Goal: Navigation & Orientation: Find specific page/section

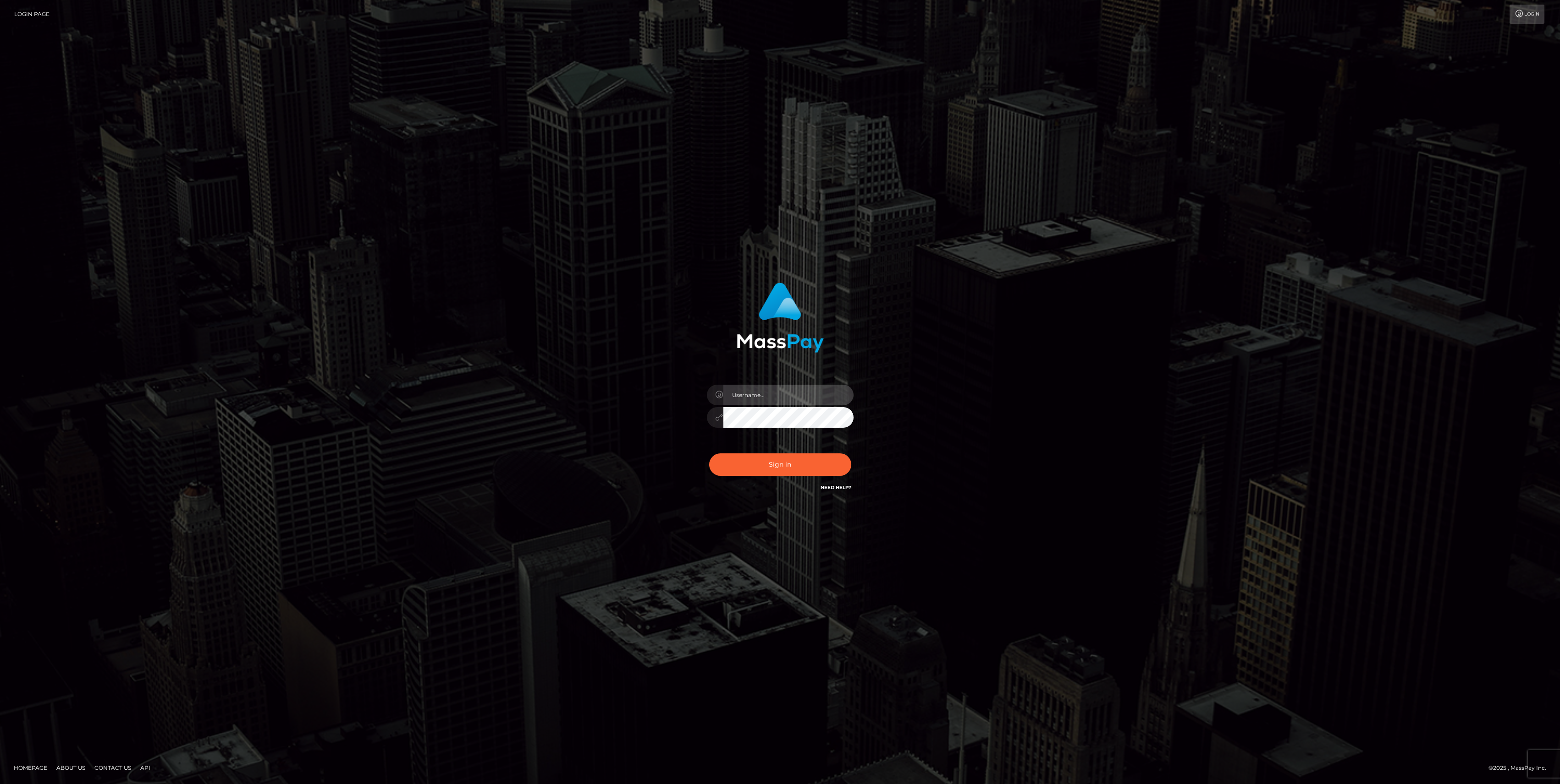
type input "bengreen"
click at [818, 469] on button "Sign in" at bounding box center [780, 464] width 142 height 23
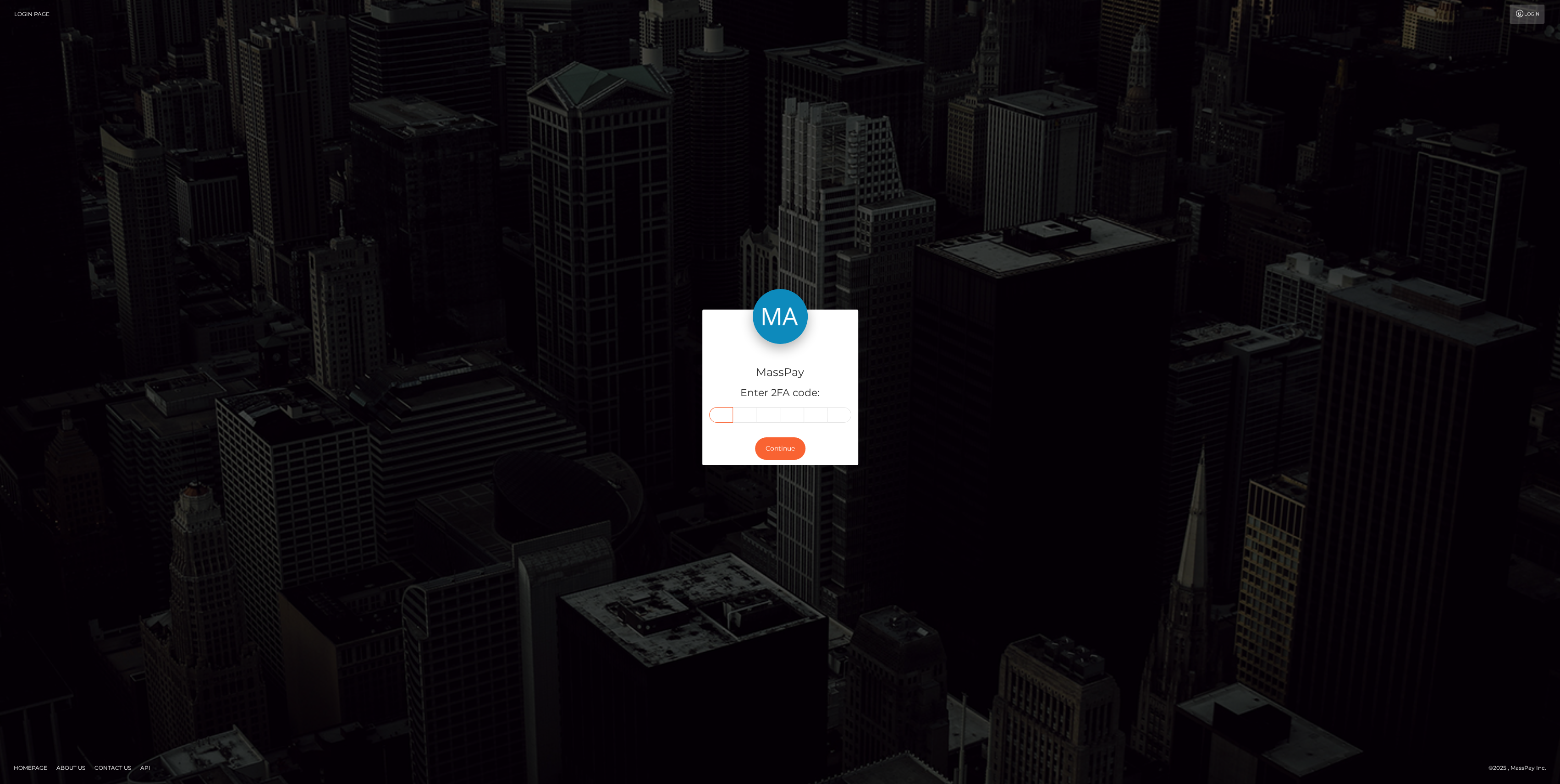
paste input "7"
type input "7"
type input "6"
type input "0"
type input "2"
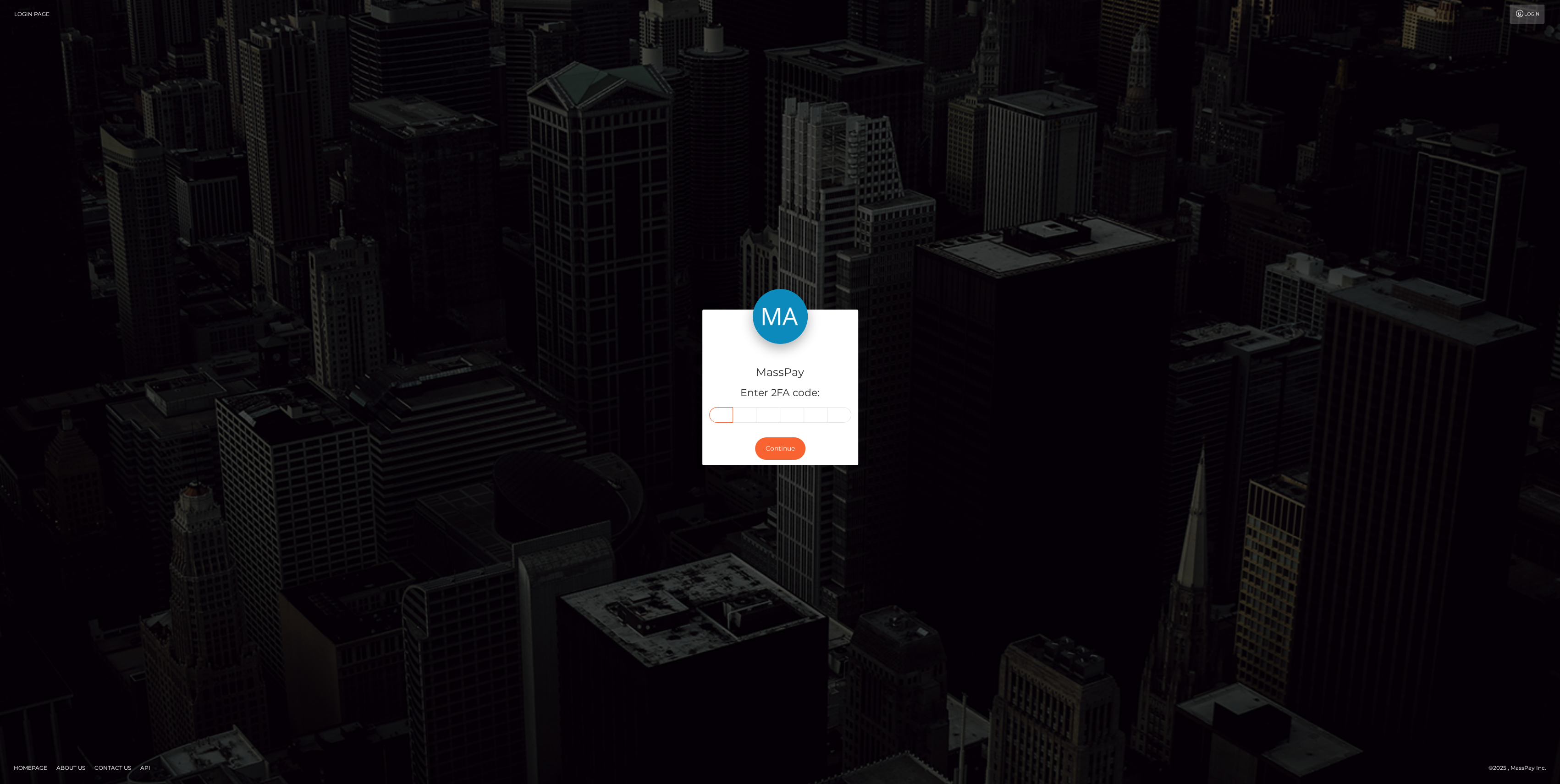
type input "2"
type input "7"
click at [773, 454] on button "Continue" at bounding box center [780, 448] width 50 height 23
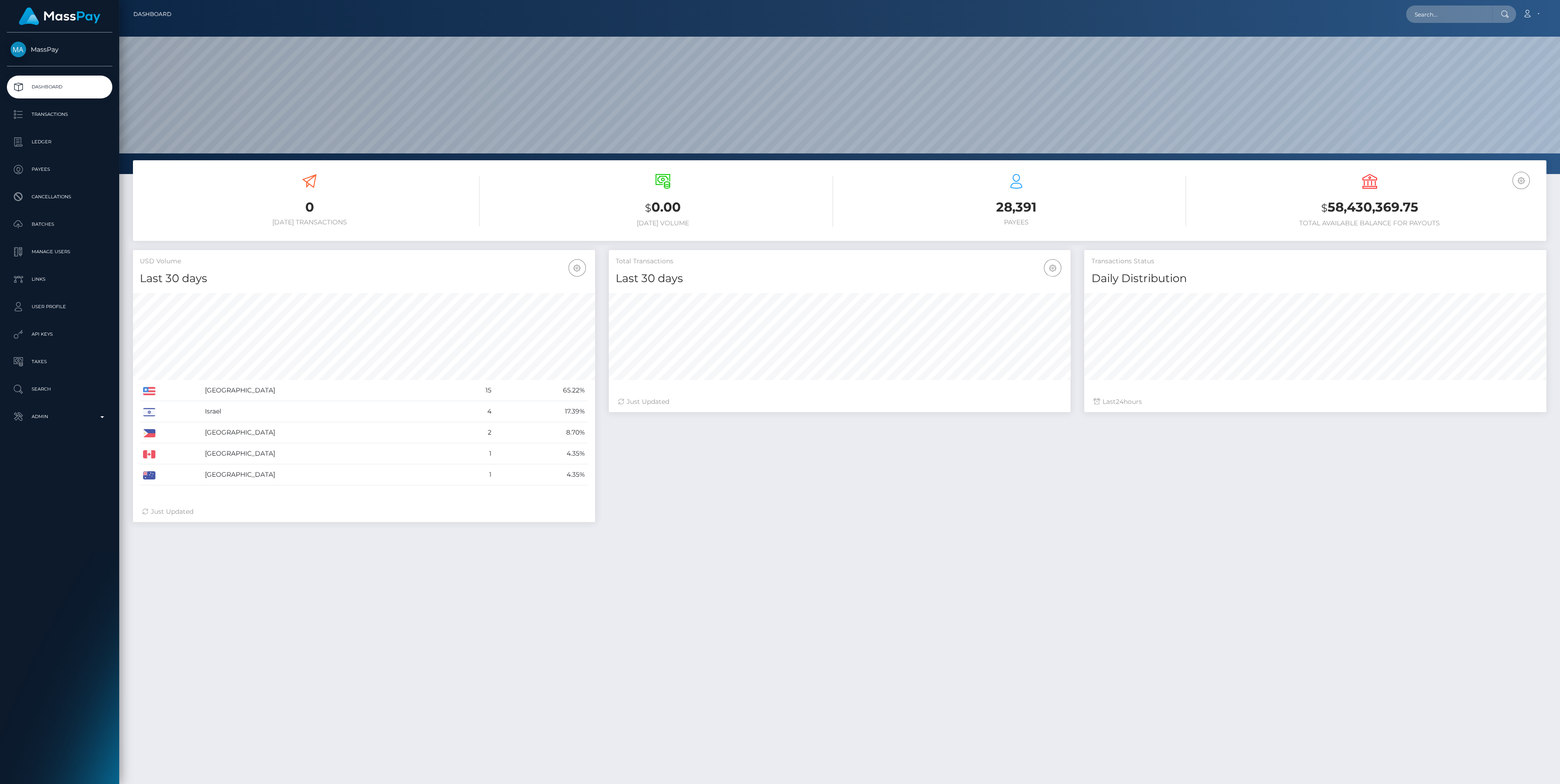
scroll to position [162, 462]
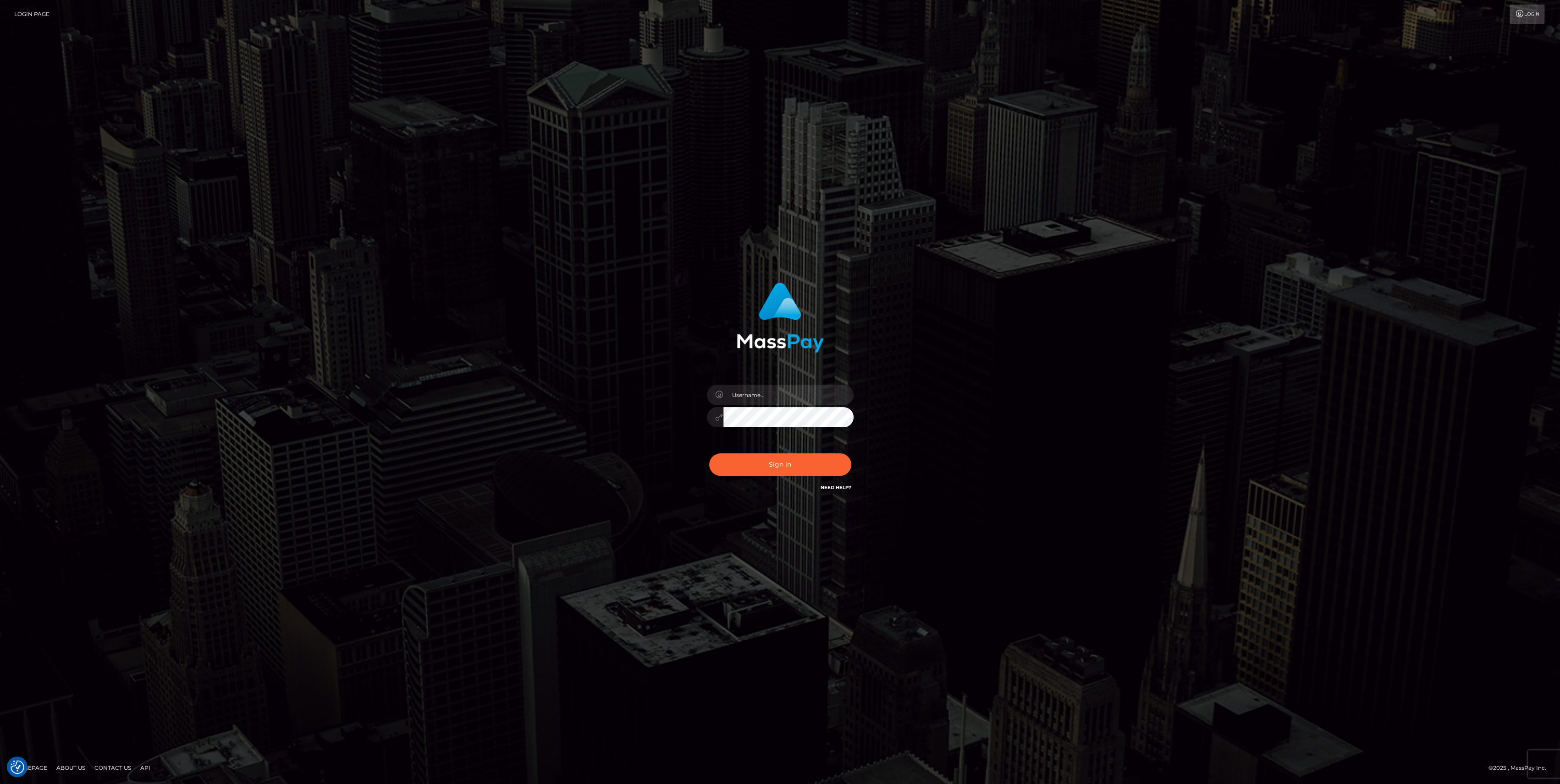
type input "bengreen"
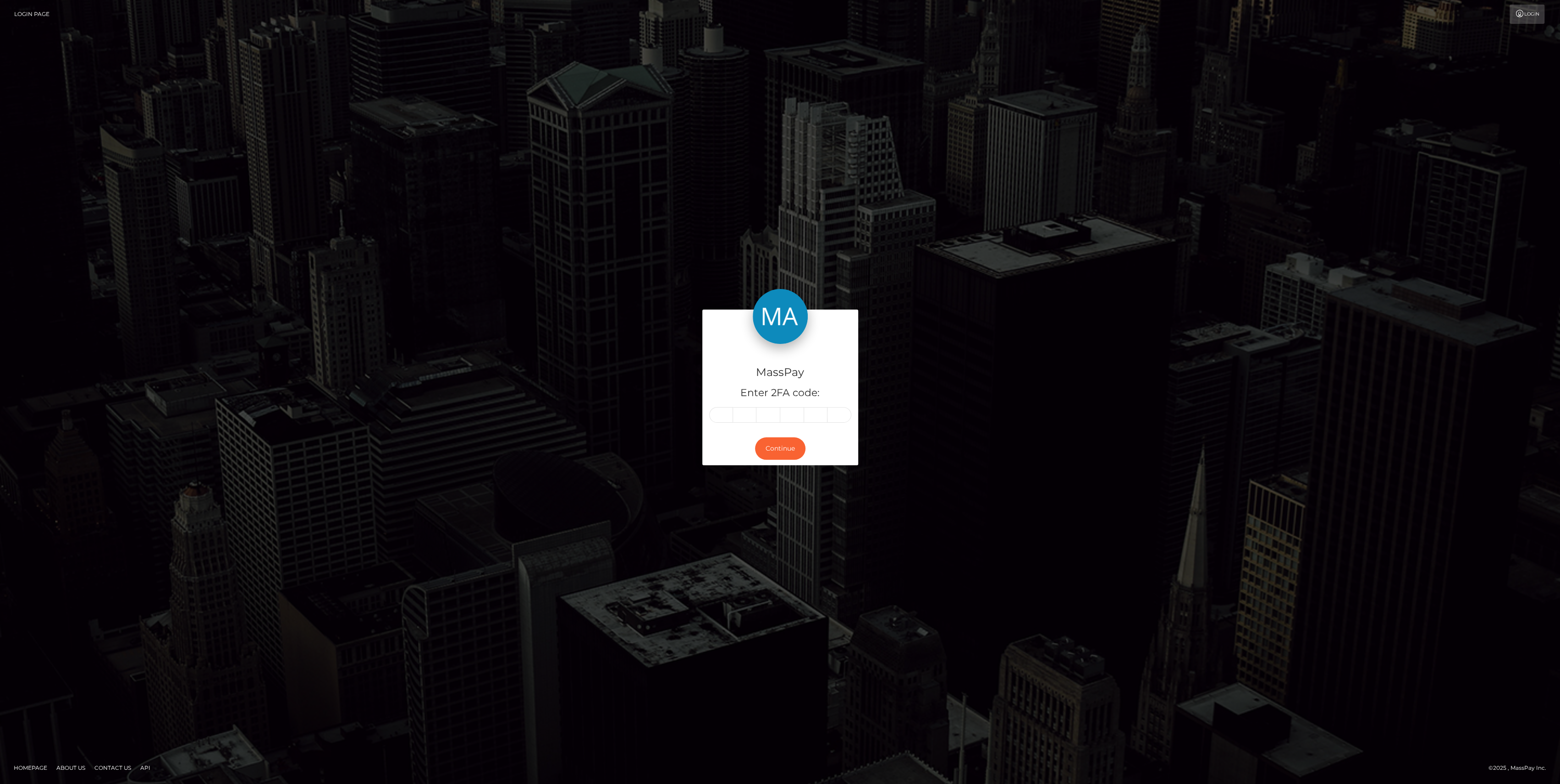
drag, startPoint x: 223, startPoint y: 203, endPoint x: 345, endPoint y: 160, distance: 129.4
click at [223, 203] on div "MassPay Enter 2FA code: Continue Homepage" at bounding box center [780, 392] width 1560 height 784
click at [1281, 309] on div "MassPay Enter 2FA code: Continue" at bounding box center [780, 392] width 1560 height 302
click at [722, 413] on input "text" at bounding box center [721, 415] width 24 height 16
paste input "0"
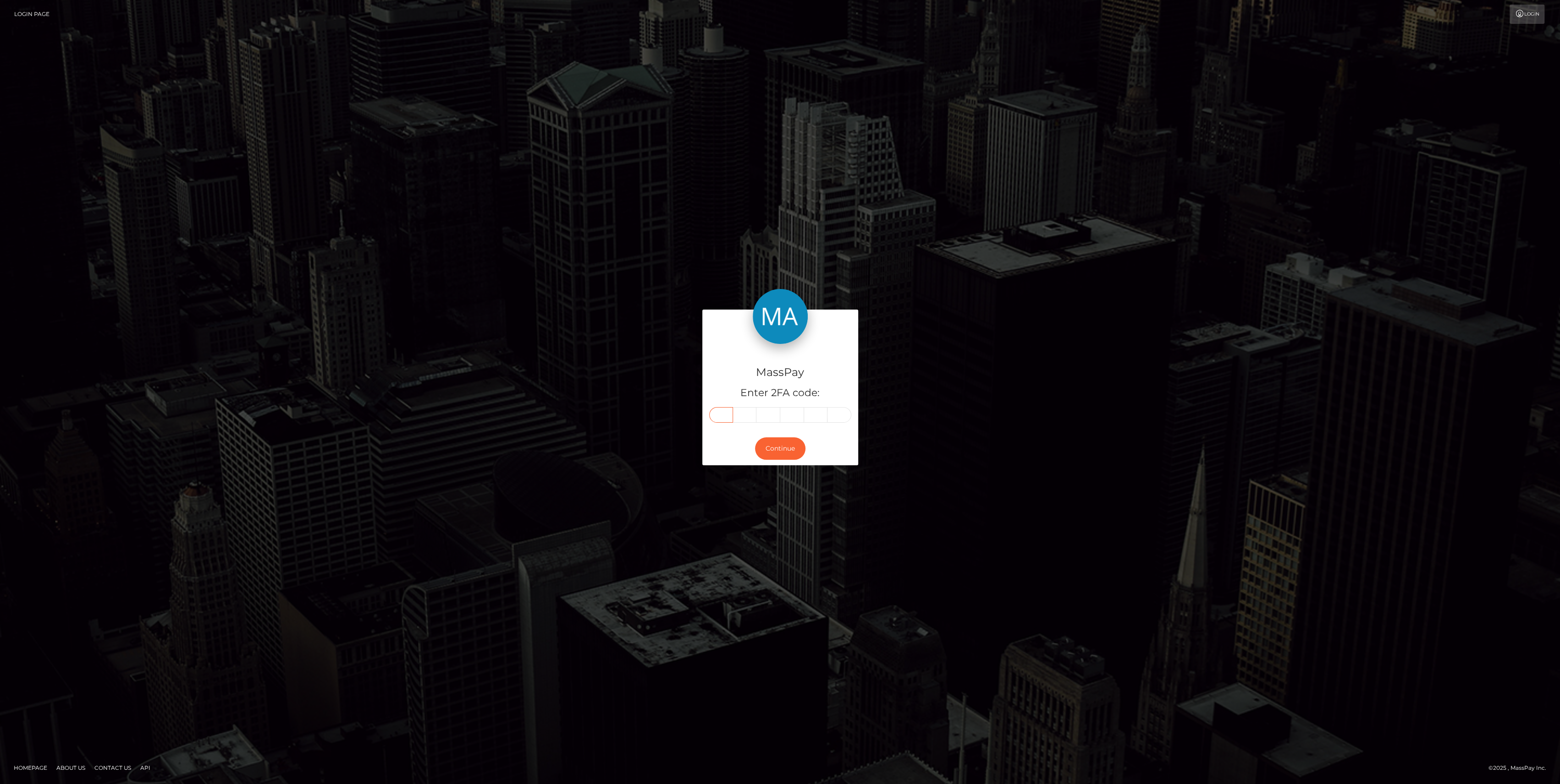
type input "0"
type input "1"
type input "7"
type input "0"
type input "6"
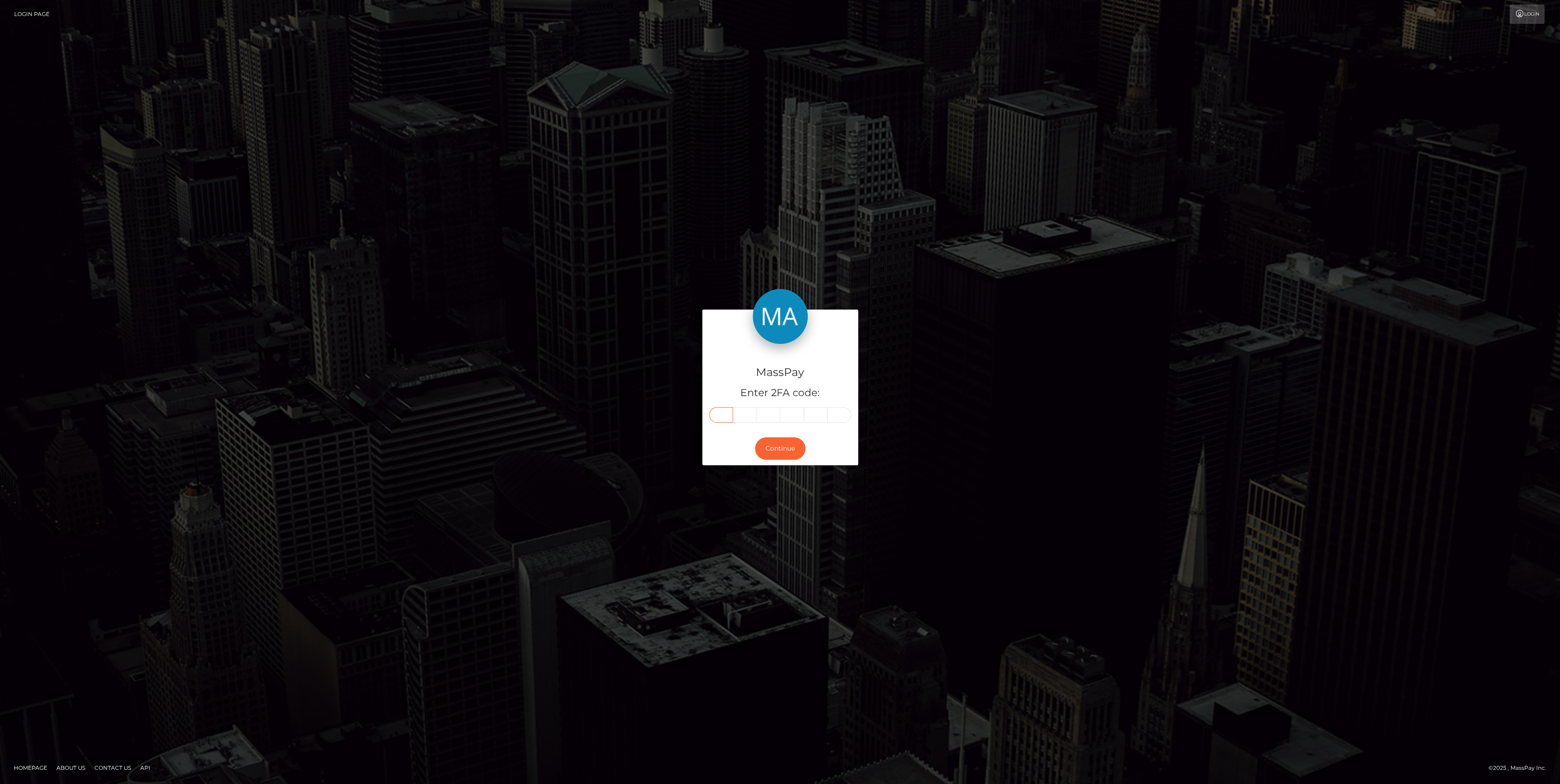
type input "6"
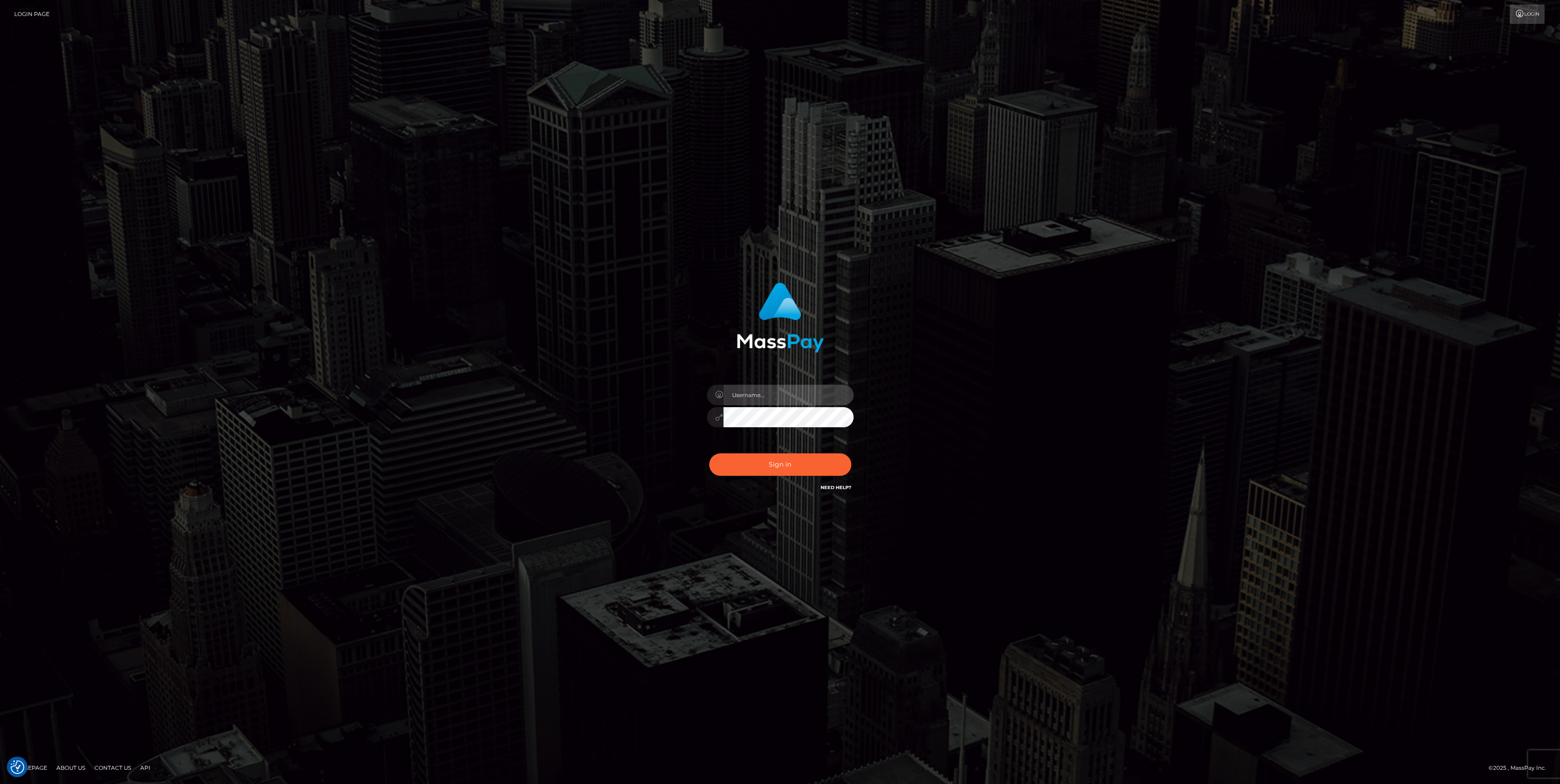
type input "bengreen"
click at [778, 467] on button "Sign in" at bounding box center [780, 464] width 142 height 23
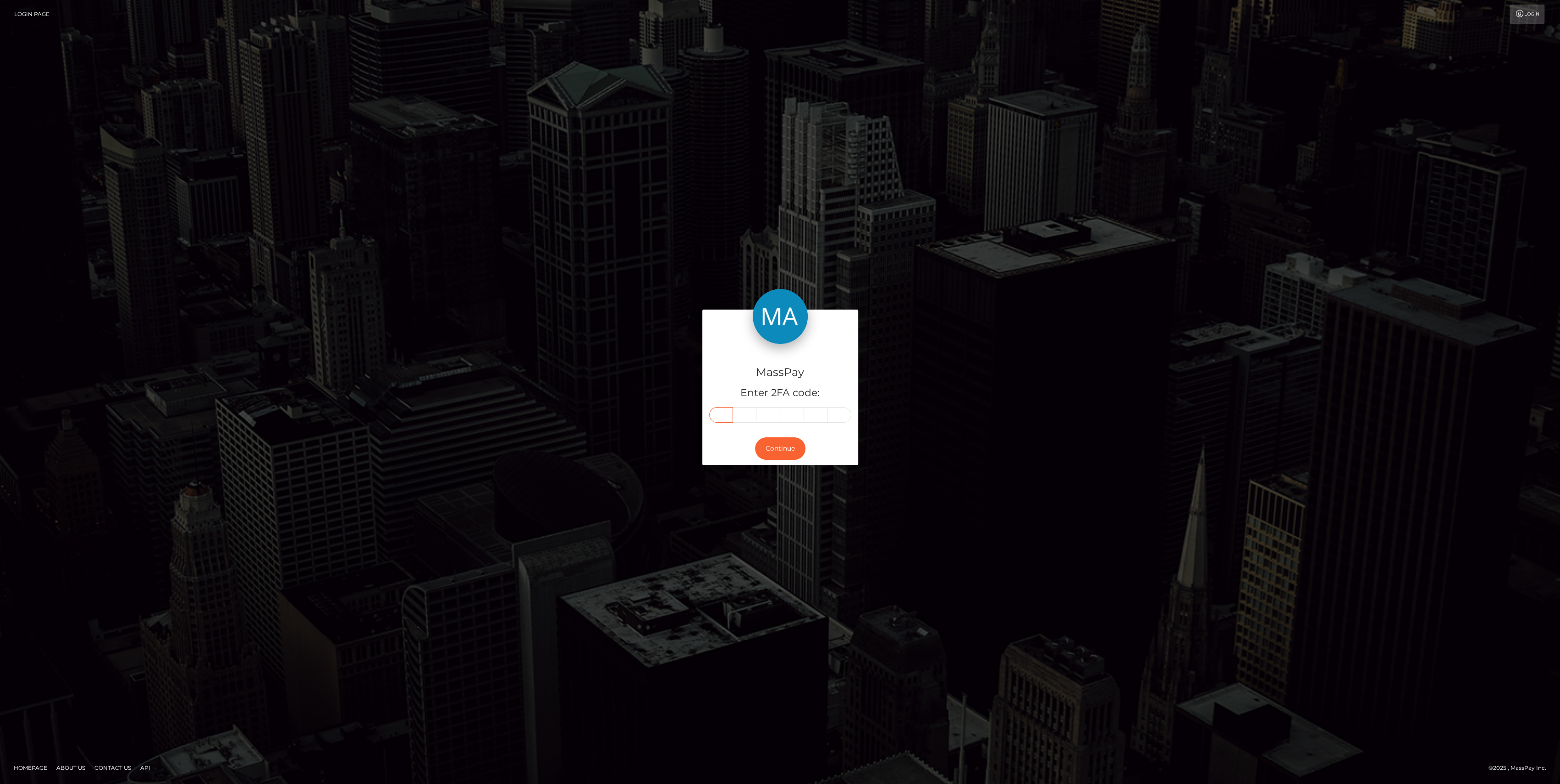
drag, startPoint x: 733, startPoint y: 403, endPoint x: 724, endPoint y: 413, distance: 13.5
paste input "7"
type input "7"
type input "9"
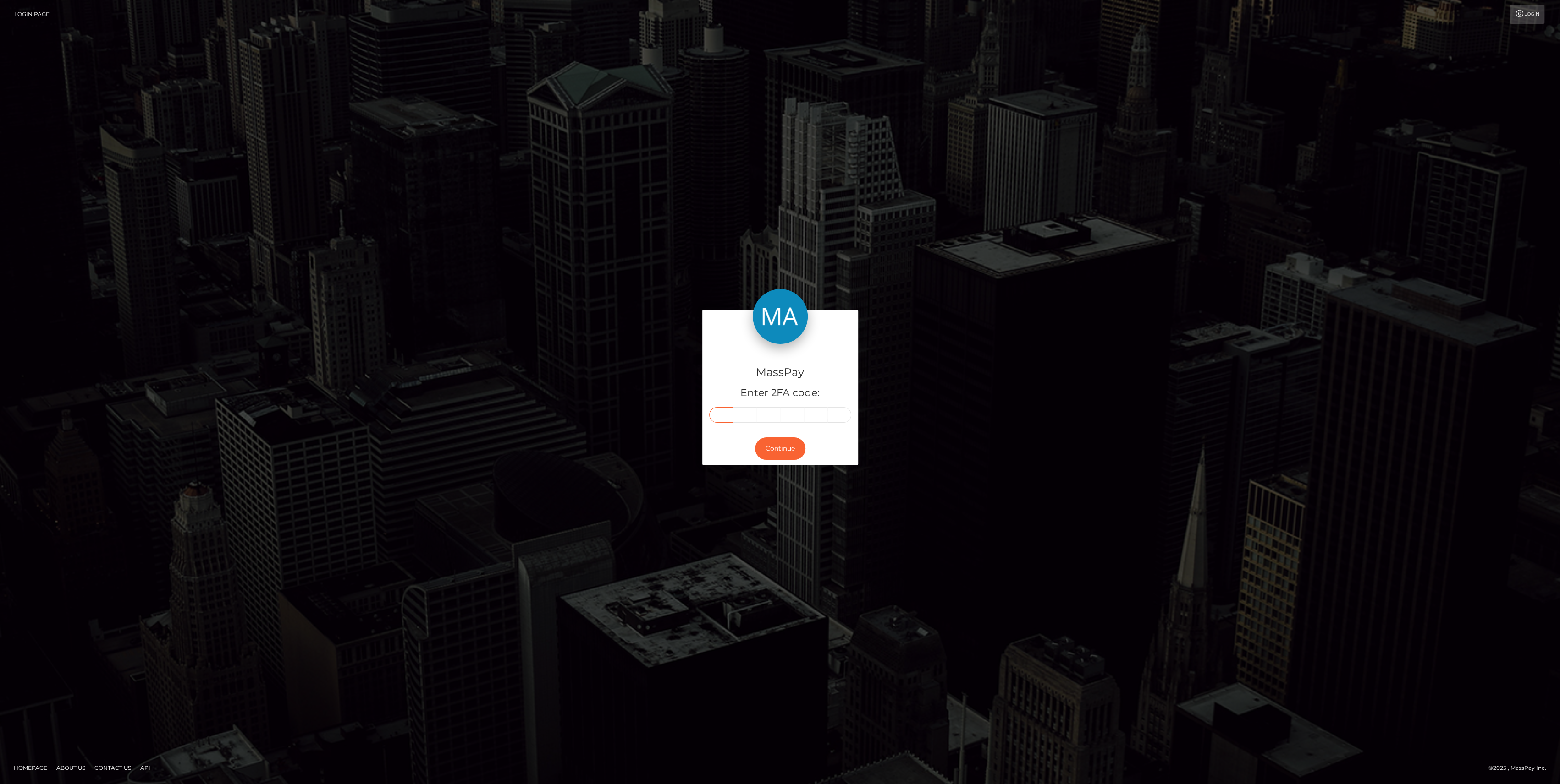
type input "9"
type input "2"
type input "1"
click at [766, 445] on button "Continue" at bounding box center [780, 448] width 50 height 23
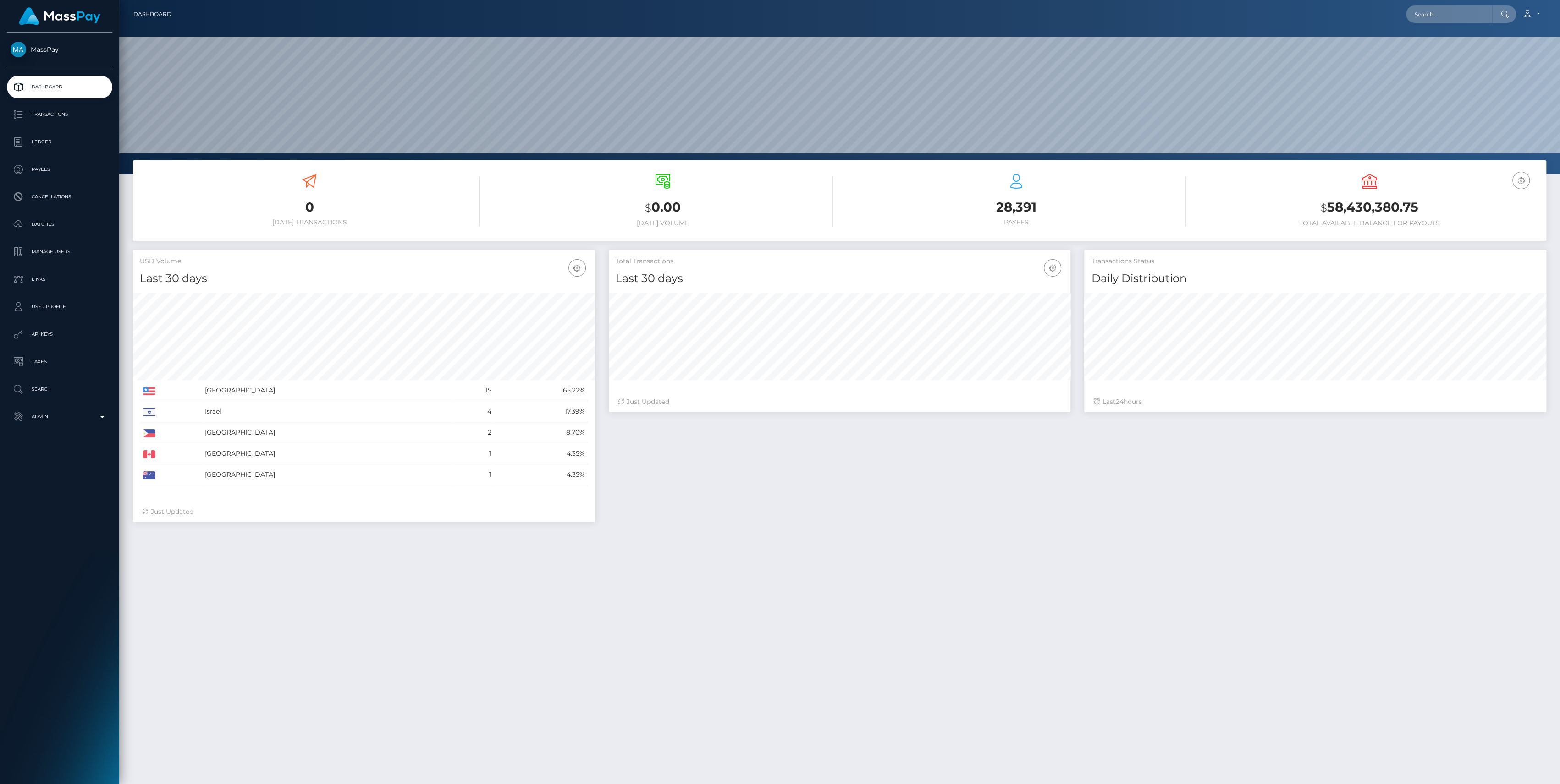
scroll to position [162, 462]
click at [51, 411] on p "Admin" at bounding box center [60, 417] width 98 height 14
click at [50, 706] on link "Finance" at bounding box center [59, 700] width 105 height 20
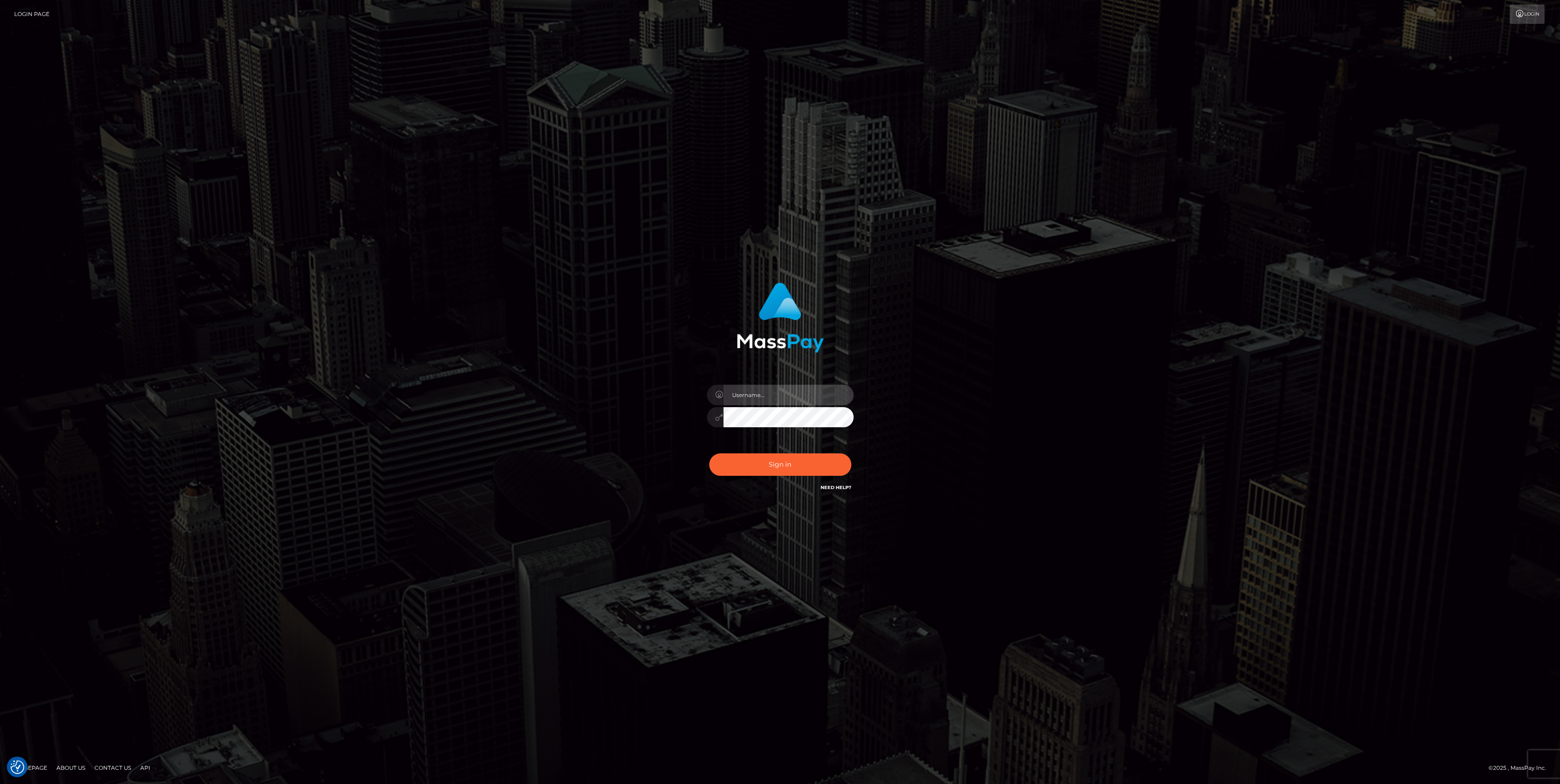
type input "bengreen"
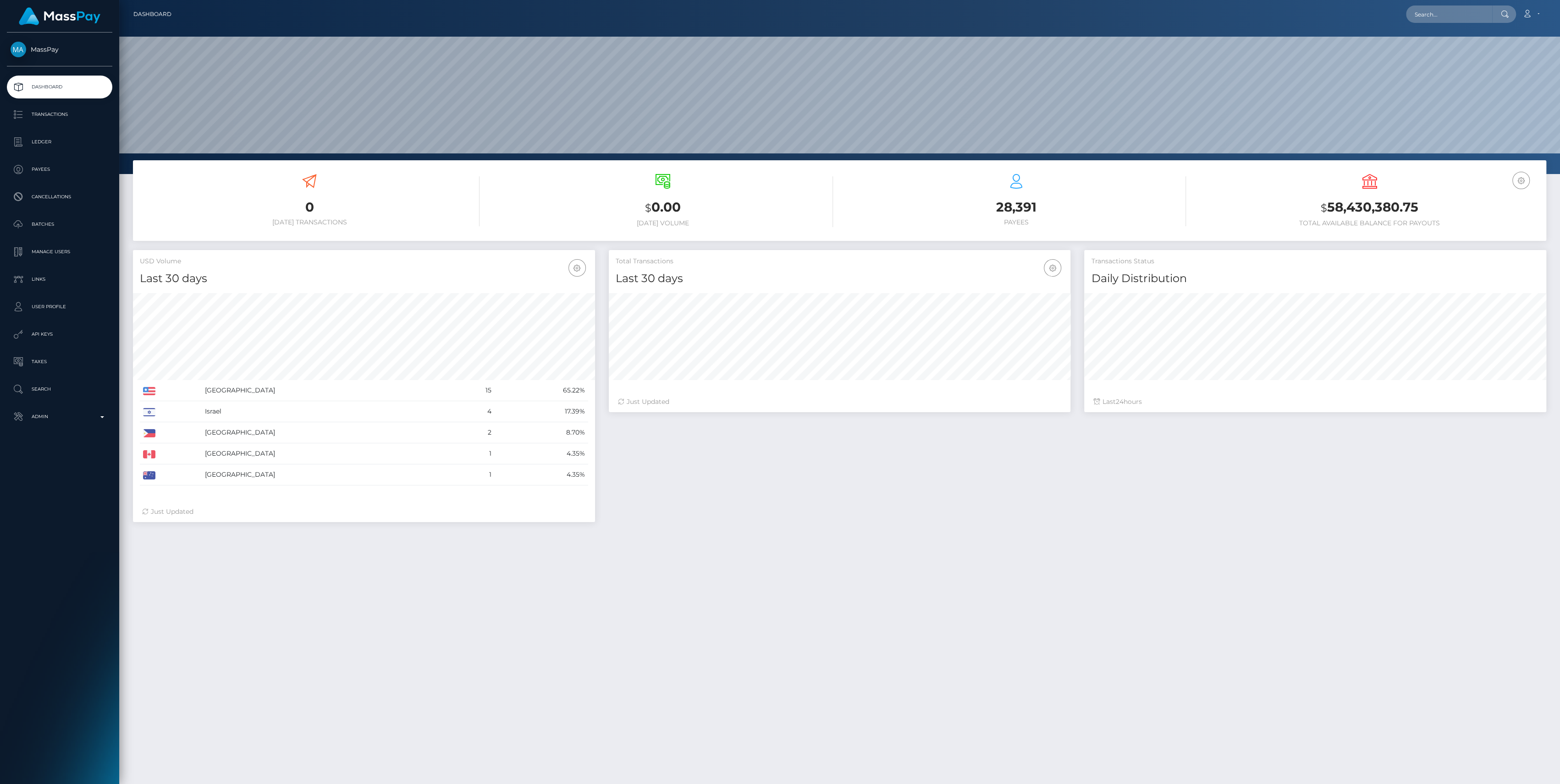
scroll to position [162, 462]
click at [70, 422] on p "Admin" at bounding box center [60, 417] width 98 height 14
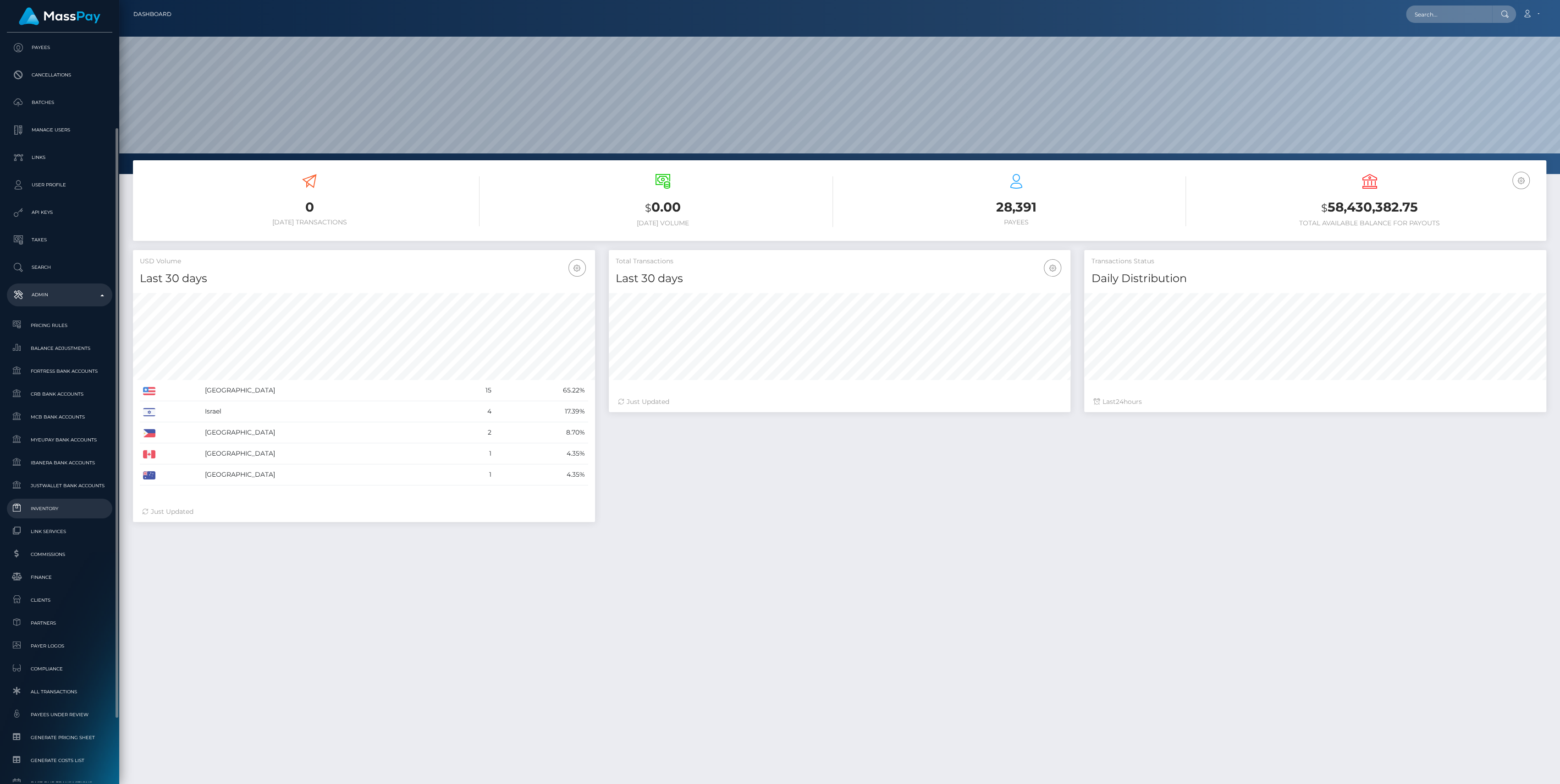
click at [54, 508] on span "Inventory" at bounding box center [60, 508] width 98 height 11
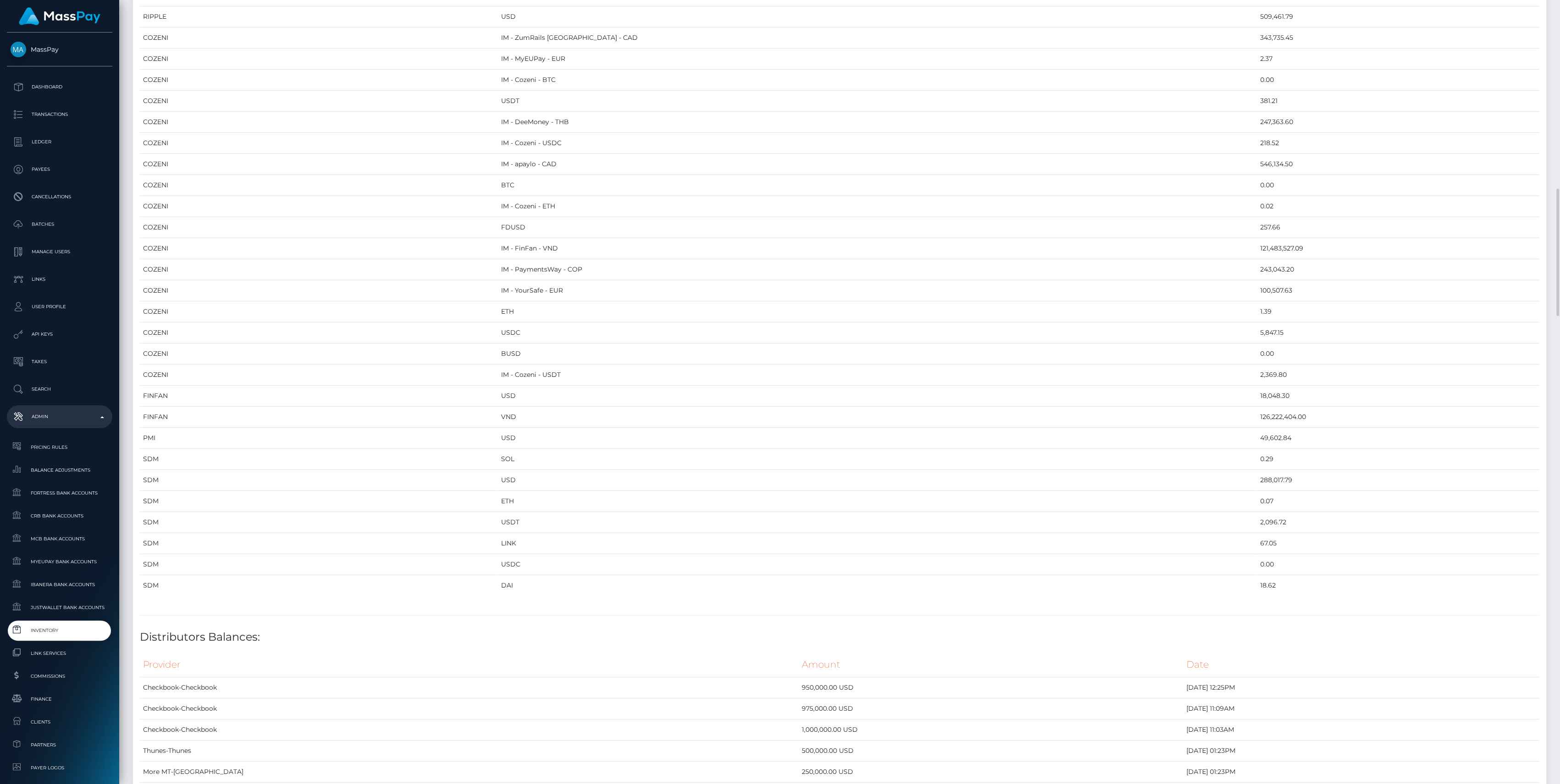
scroll to position [1222, 0]
